Goal: Find specific page/section: Find specific page/section

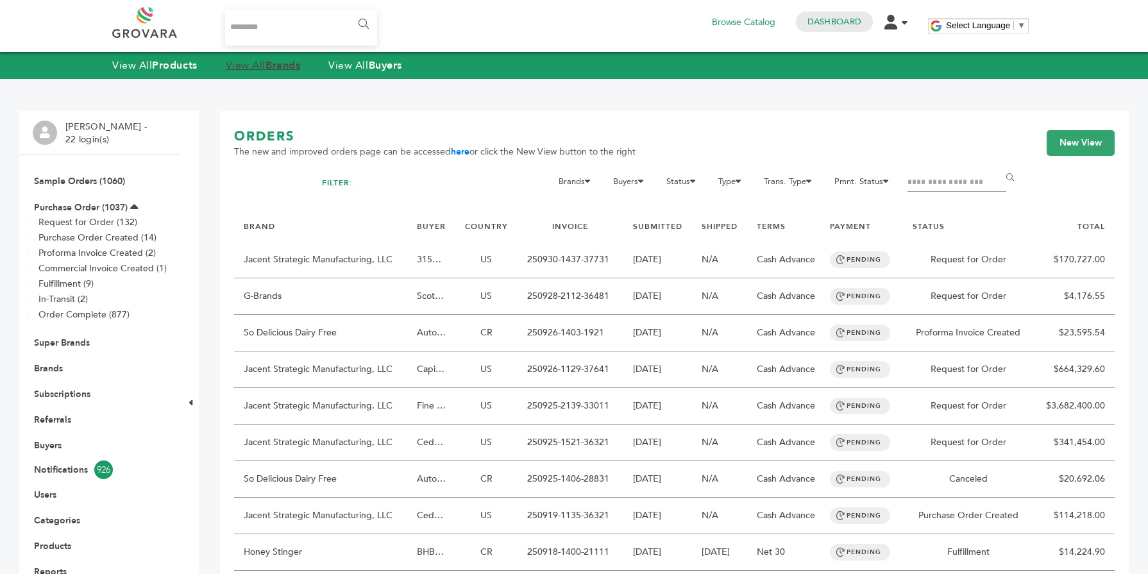
click at [265, 69] on link "View All Brands" at bounding box center [263, 65] width 75 height 14
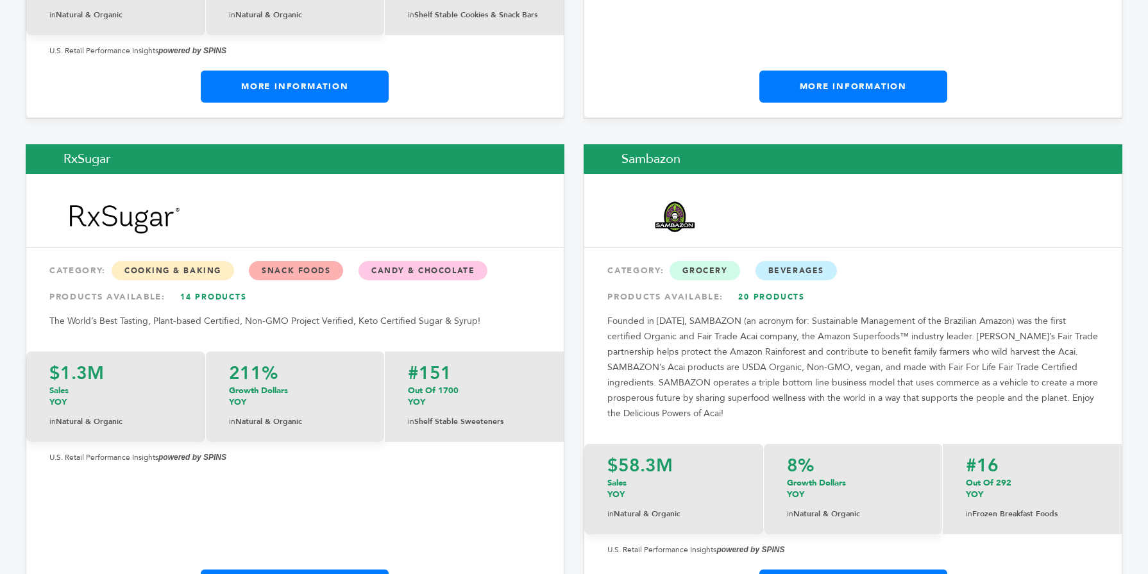
scroll to position [17903, 0]
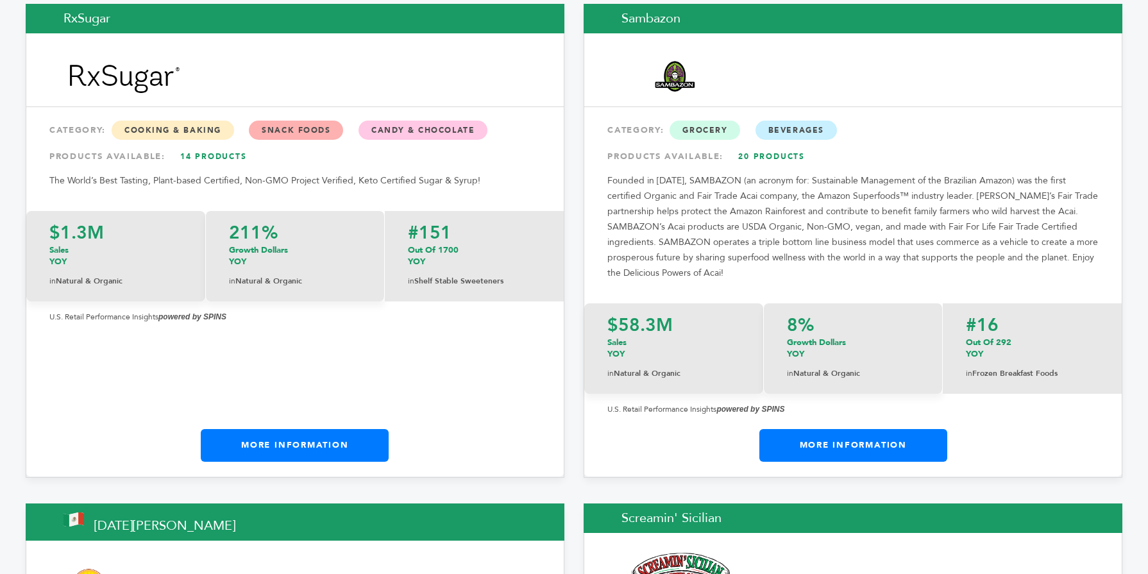
drag, startPoint x: 1145, startPoint y: 19, endPoint x: 1128, endPoint y: 433, distance: 413.9
click at [378, 429] on link "More Information" at bounding box center [295, 445] width 188 height 32
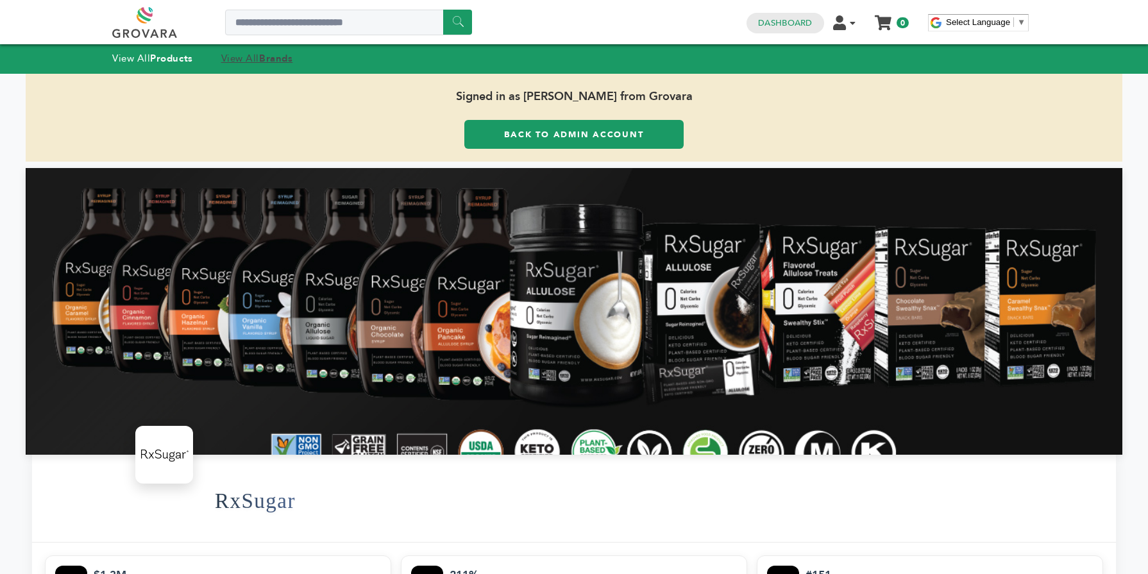
click at [252, 61] on link "View All Brands" at bounding box center [257, 58] width 72 height 13
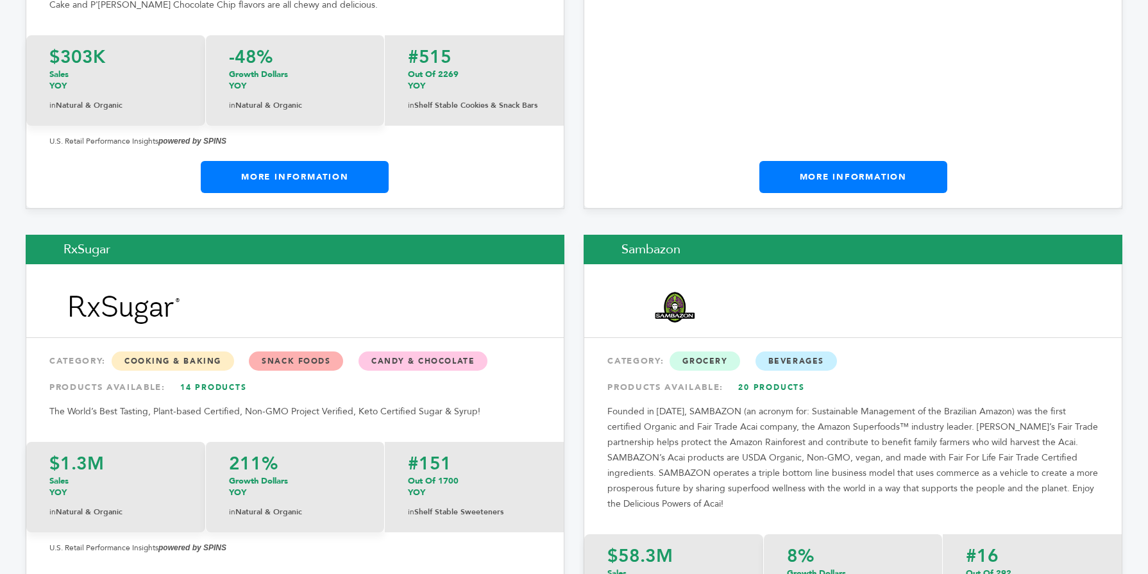
scroll to position [17784, 0]
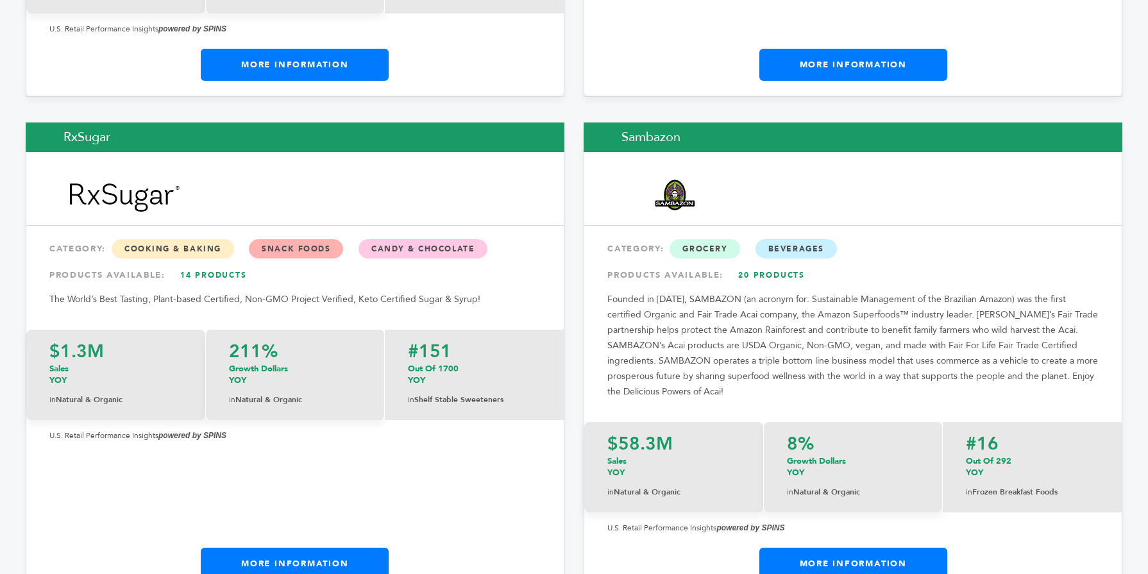
click at [835, 548] on link "More Information" at bounding box center [853, 564] width 188 height 32
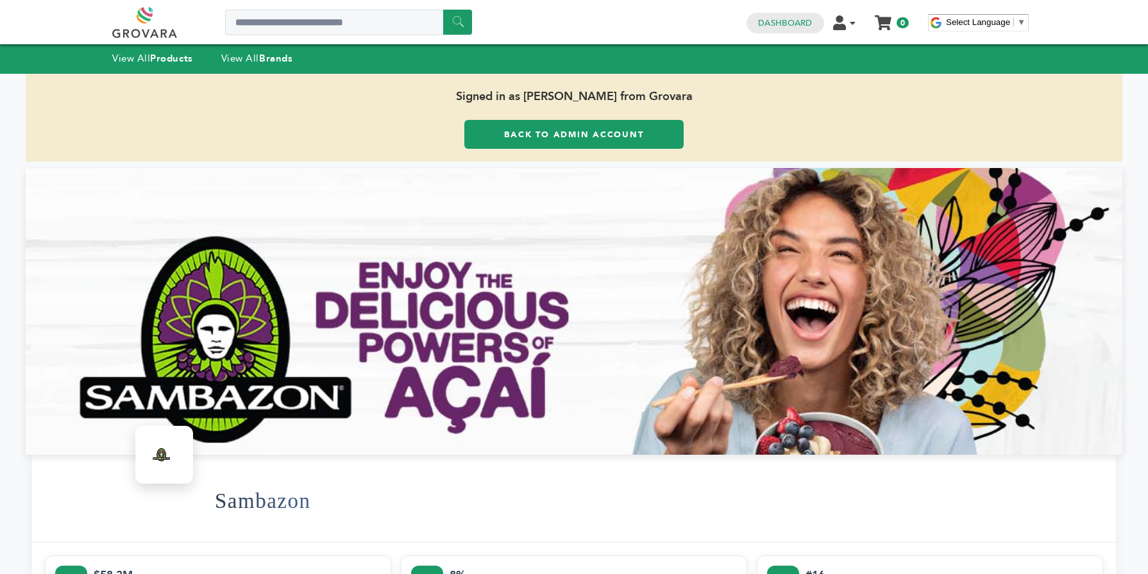
click at [276, 69] on div "View All Products View All Brands" at bounding box center [574, 58] width 1148 height 29
click at [276, 53] on strong "Brands" at bounding box center [275, 58] width 33 height 13
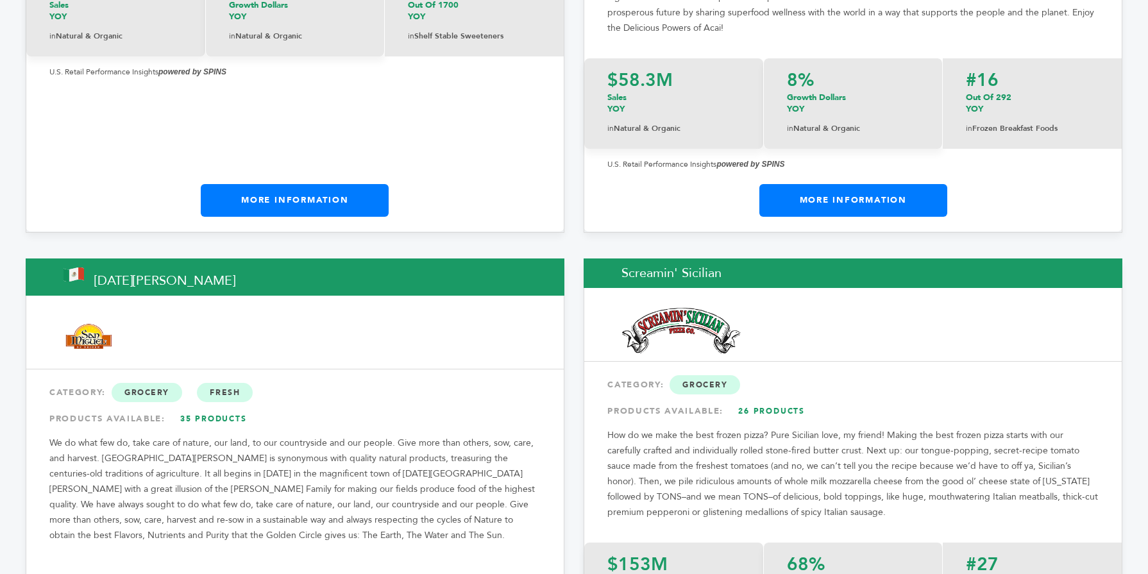
scroll to position [18288, 0]
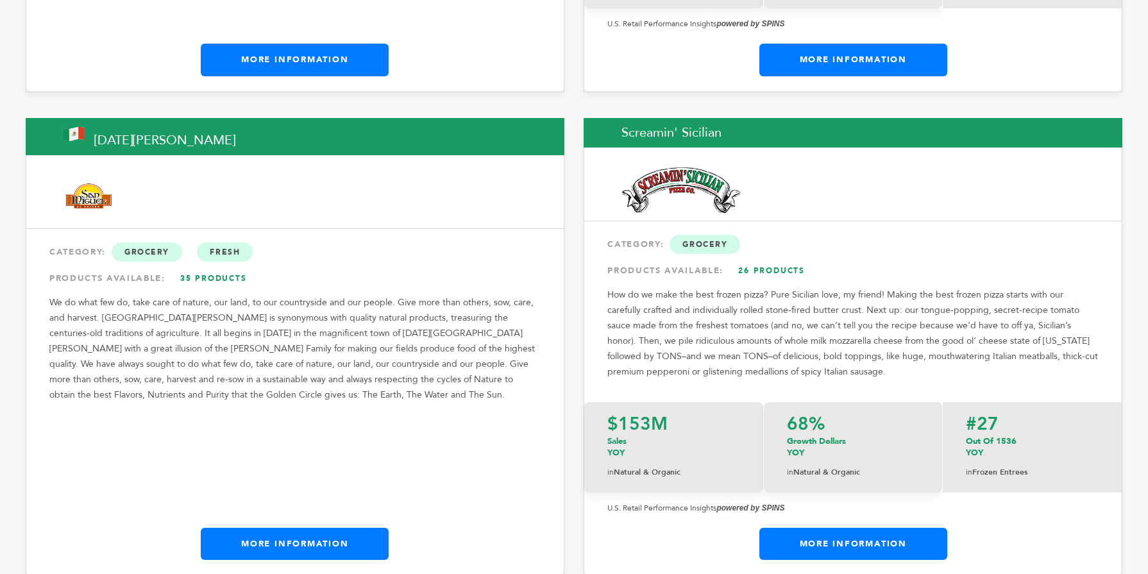
drag, startPoint x: 1144, startPoint y: 22, endPoint x: 1107, endPoint y: 441, distance: 420.3
click at [337, 528] on link "More Information" at bounding box center [295, 544] width 188 height 32
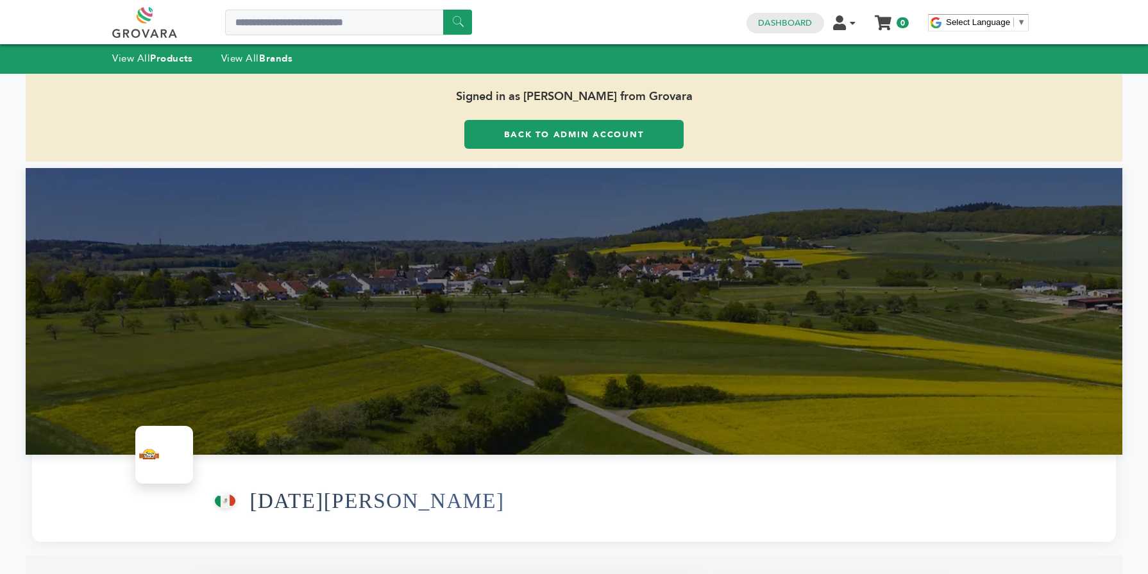
click at [258, 65] on div "View All Products View All Brands" at bounding box center [215, 59] width 206 height 17
click at [256, 58] on link "View All Brands" at bounding box center [257, 58] width 72 height 13
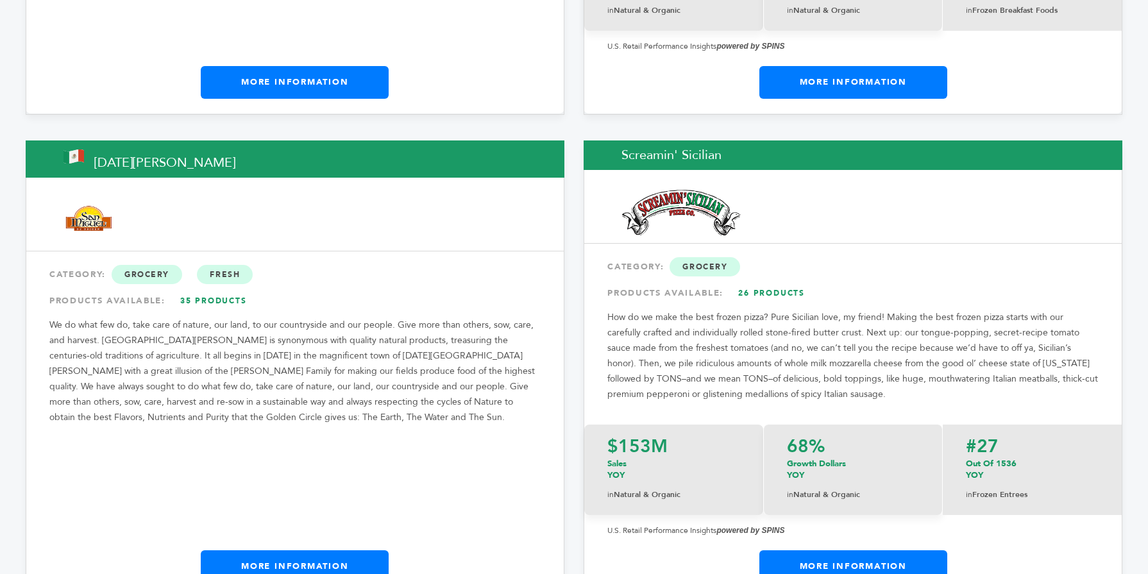
scroll to position [18293, 0]
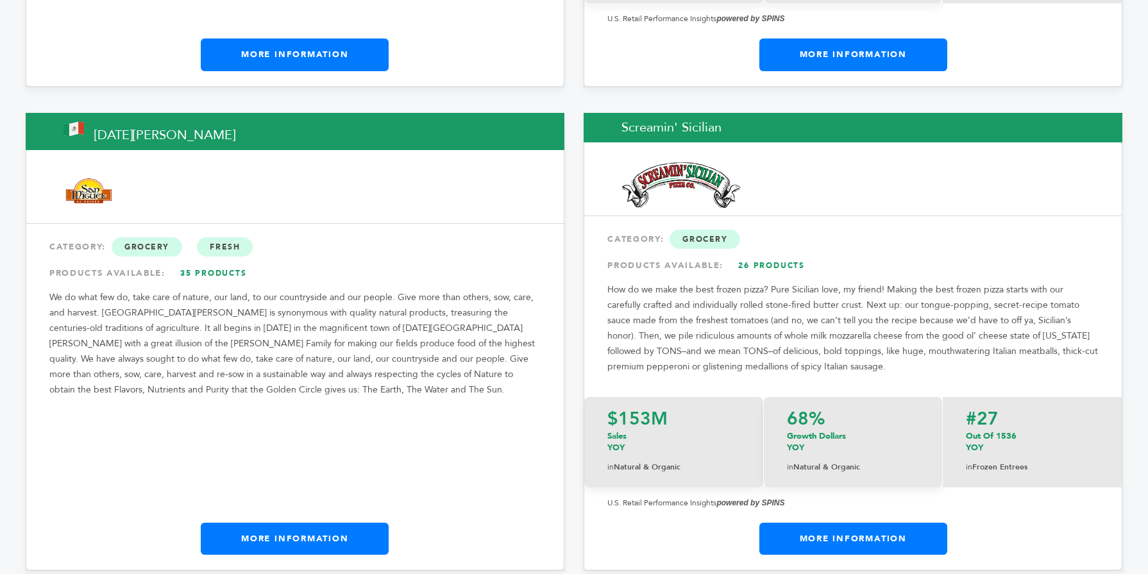
drag, startPoint x: 1144, startPoint y: 17, endPoint x: 1123, endPoint y: 425, distance: 409.0
click at [271, 523] on link "More Information" at bounding box center [295, 539] width 188 height 32
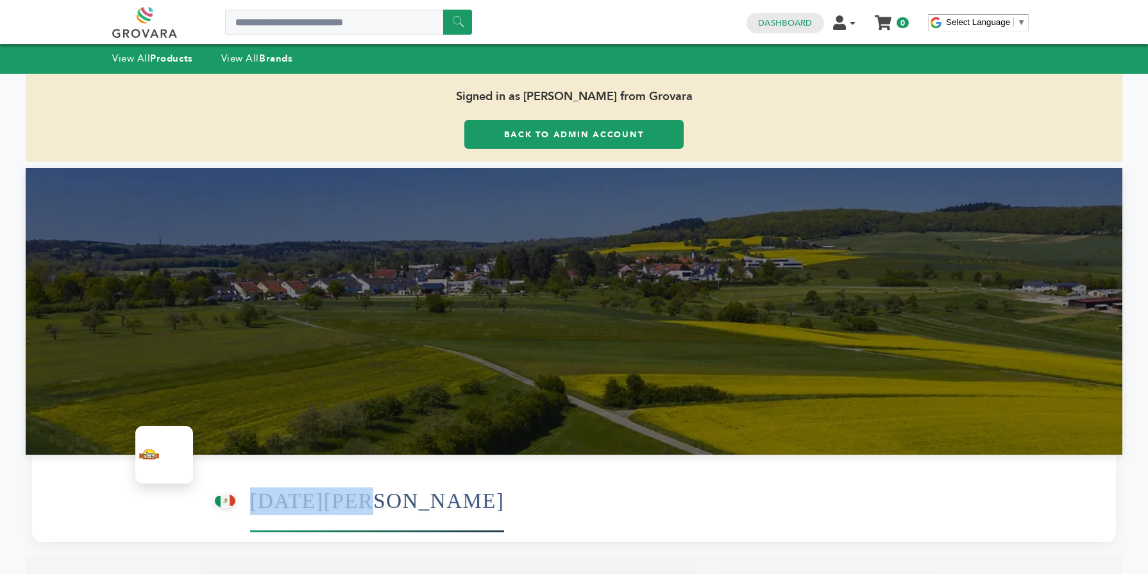
drag, startPoint x: 371, startPoint y: 505, endPoint x: 253, endPoint y: 504, distance: 118.0
click at [253, 504] on div "From Mexico (MX) San Miguel" at bounding box center [659, 500] width 888 height 69
copy h1 "[DATE][PERSON_NAME]"
click at [543, 141] on link "Back to Admin Account" at bounding box center [573, 134] width 219 height 29
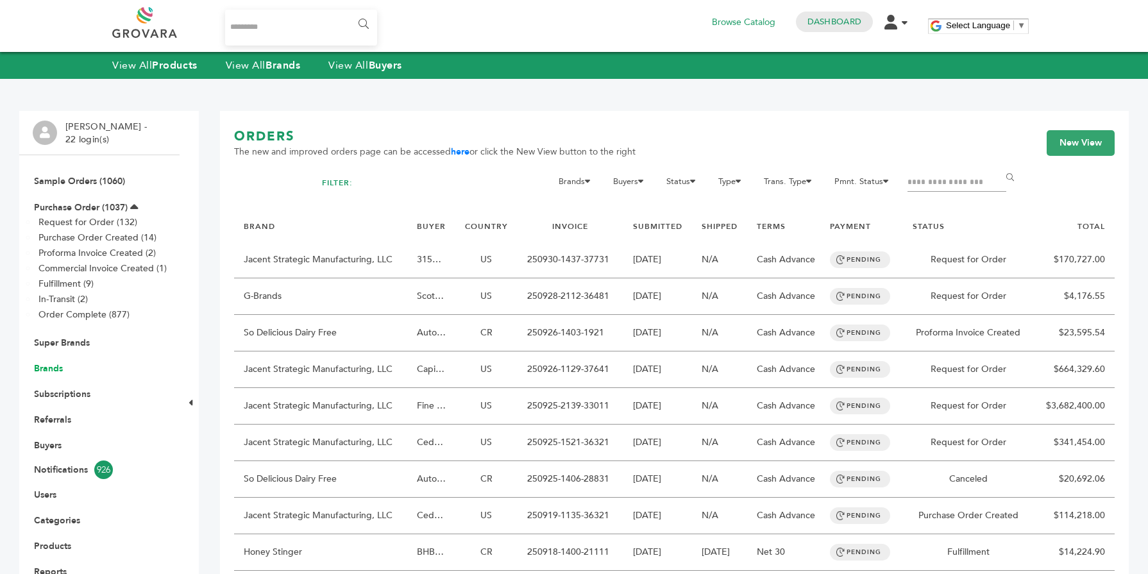
click at [53, 371] on link "Brands" at bounding box center [48, 368] width 29 height 12
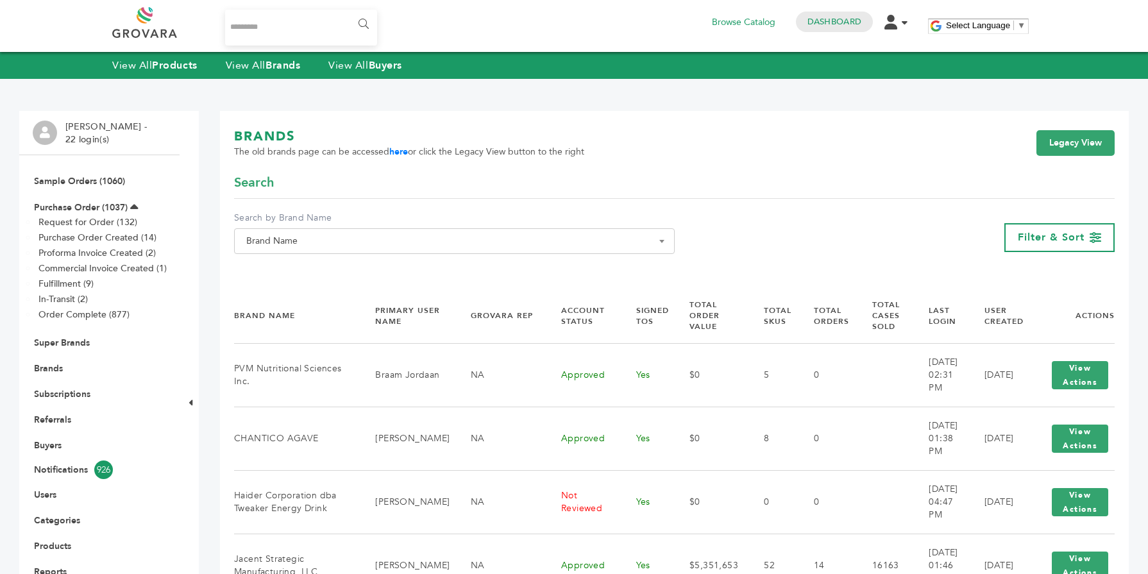
click at [342, 246] on span "Brand Name" at bounding box center [454, 241] width 426 height 18
click at [312, 268] on input "Search" at bounding box center [454, 264] width 434 height 16
paste input "**********"
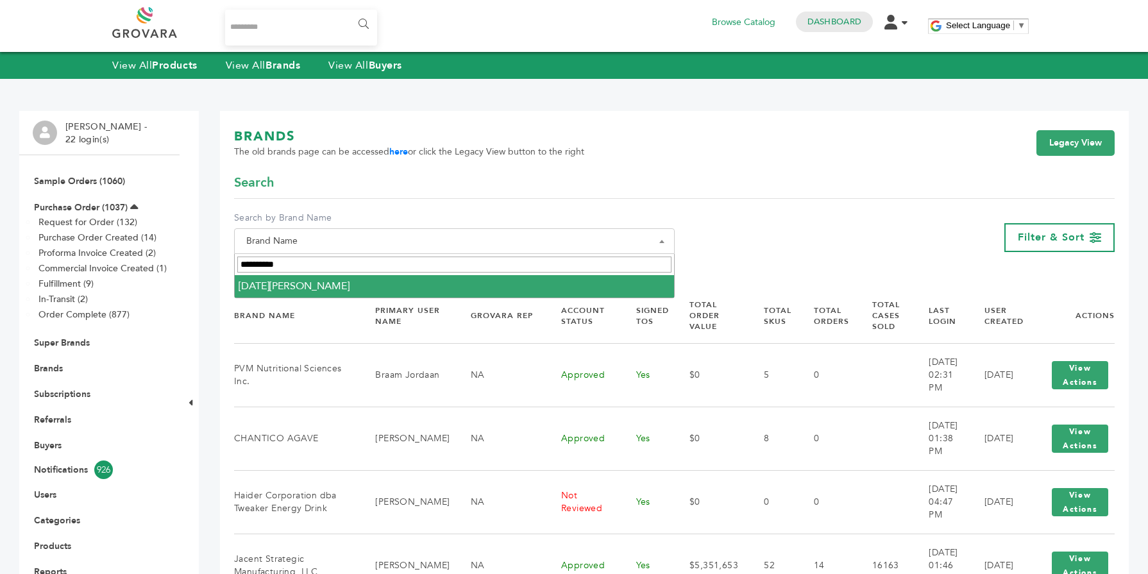
type input "**********"
select select "**********"
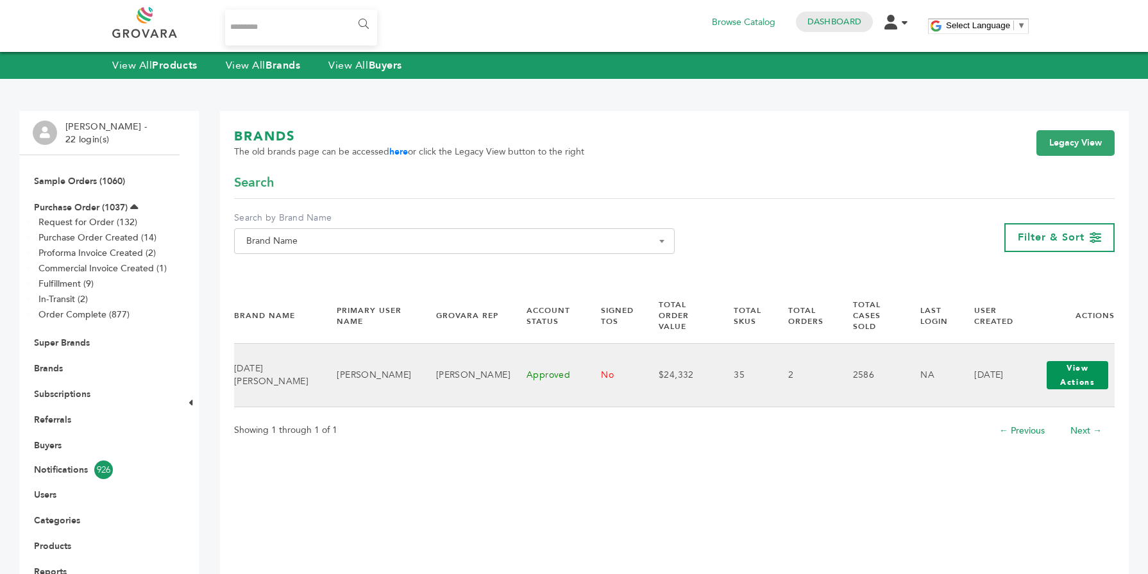
click at [1046, 373] on button "View Actions" at bounding box center [1077, 375] width 62 height 28
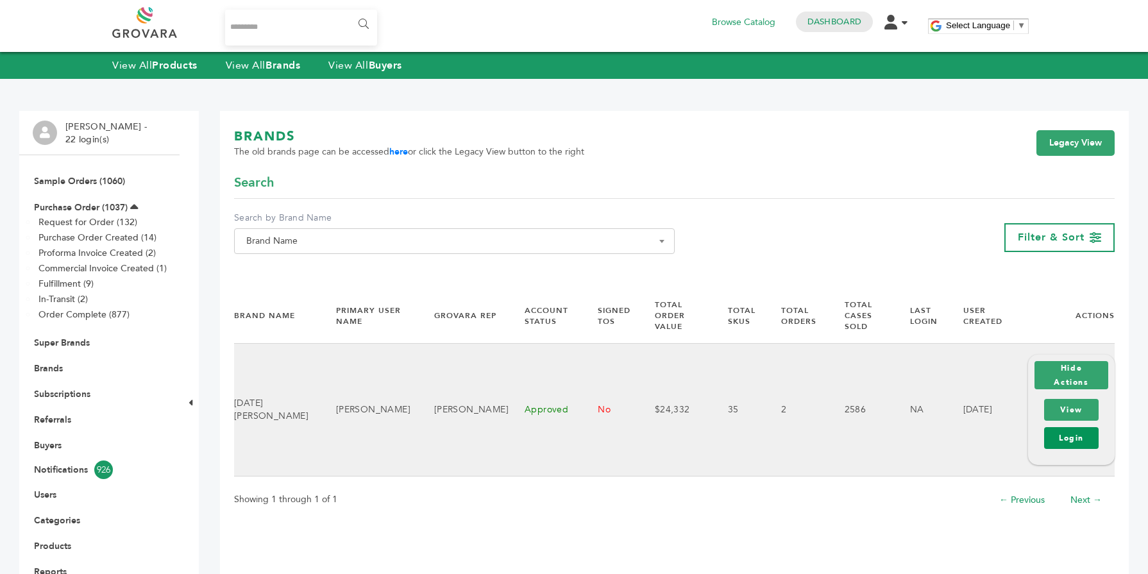
click at [1066, 427] on link "Login" at bounding box center [1071, 438] width 54 height 22
